Goal: Find specific page/section: Find specific page/section

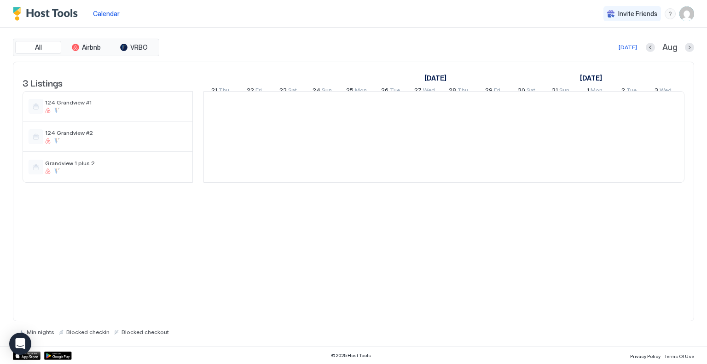
scroll to position [0, 511]
click at [493, 247] on div "3 Listings [DATE] [DATE] 6 Wed 7 Thu 8 Fri 9 Sat 10 Sun 11 Mon 12 Tue 13 Wed 14…" at bounding box center [353, 192] width 681 height 260
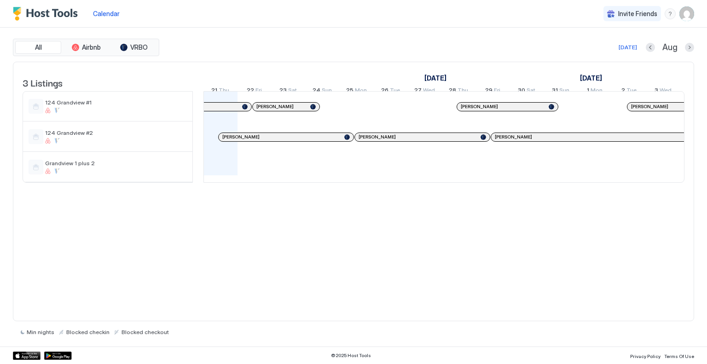
click at [493, 247] on div "3 Listings [DATE] [DATE] 6 Wed 7 Thu 8 Fri 9 Sat 10 Sun 11 Mon 12 Tue 13 Wed 14…" at bounding box center [353, 192] width 681 height 260
click at [495, 248] on div "3 Listings [DATE] [DATE] 6 Wed 7 Thu 8 Fri 9 Sat 10 Sun 11 Mon 12 Tue 13 Wed 14…" at bounding box center [353, 192] width 681 height 260
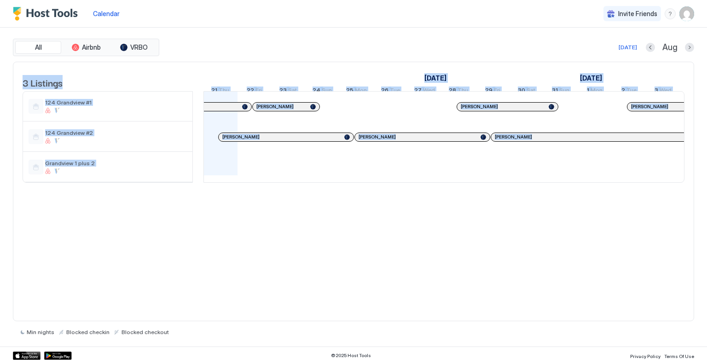
click at [495, 248] on div "3 Listings [DATE] [DATE] 6 Wed 7 Thu 8 Fri 9 Sat 10 Sun 11 Mon 12 Tue 13 Wed 14…" at bounding box center [353, 192] width 681 height 260
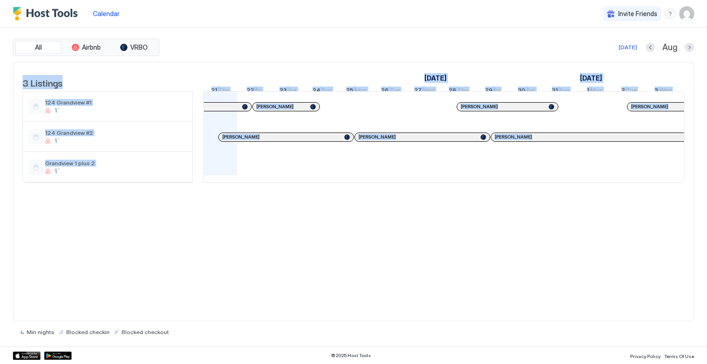
click at [495, 248] on div "3 Listings [DATE] [DATE] 6 Wed 7 Thu 8 Fri 9 Sat 10 Sun 11 Mon 12 Tue 13 Wed 14…" at bounding box center [353, 192] width 681 height 260
